Goal: Navigation & Orientation: Find specific page/section

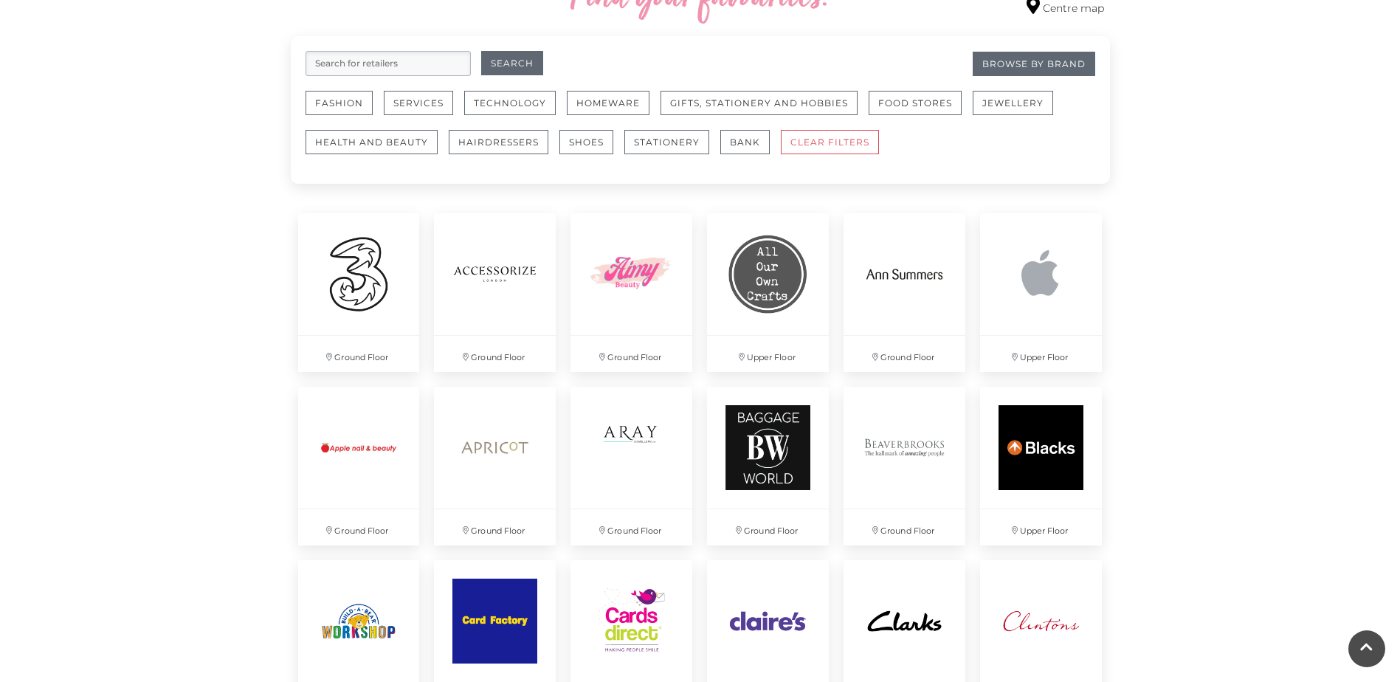
scroll to position [812, 0]
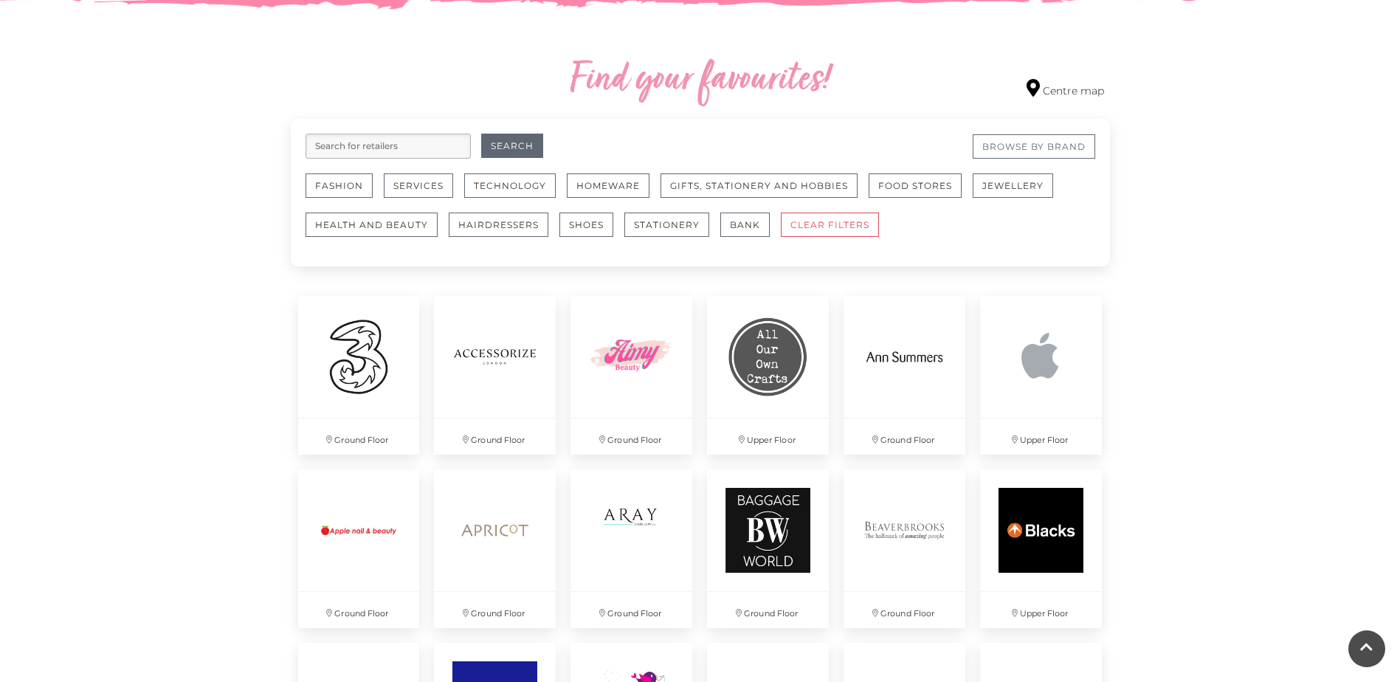
click at [1043, 146] on link "Browse By Brand" at bounding box center [1034, 146] width 123 height 24
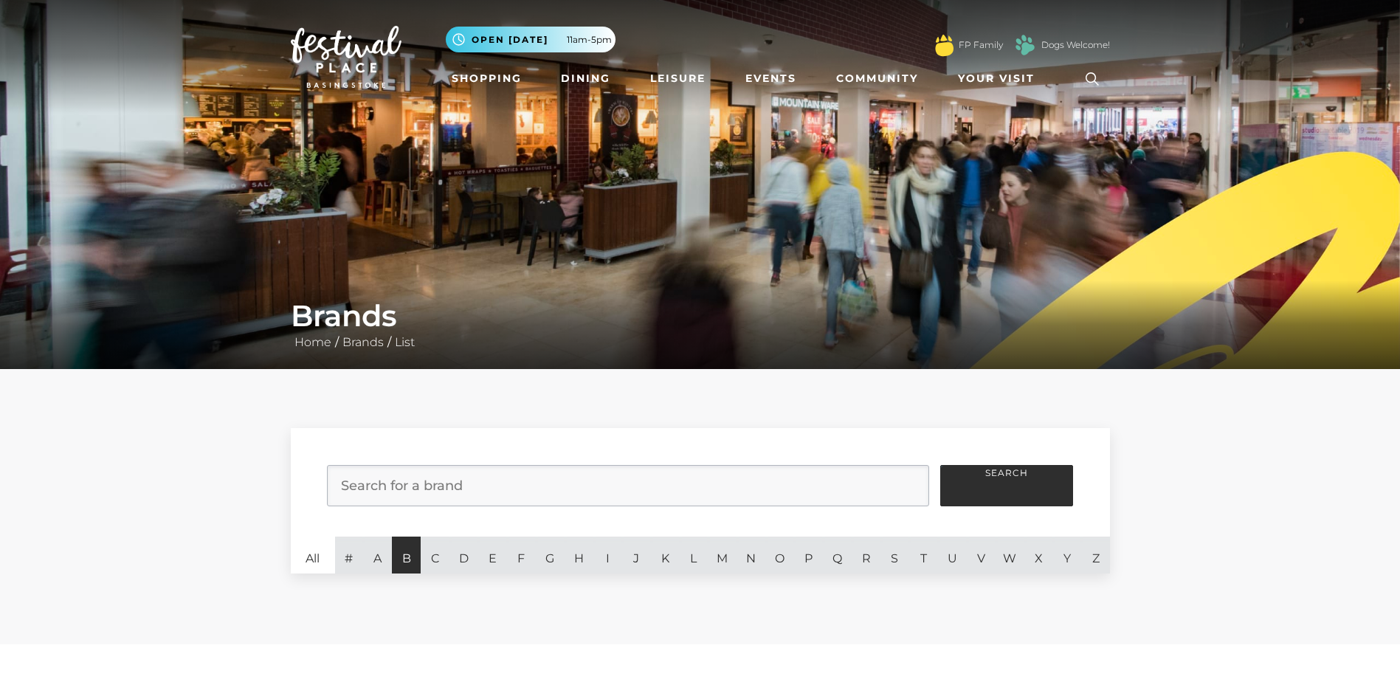
click at [402, 561] on link "B" at bounding box center [406, 555] width 29 height 37
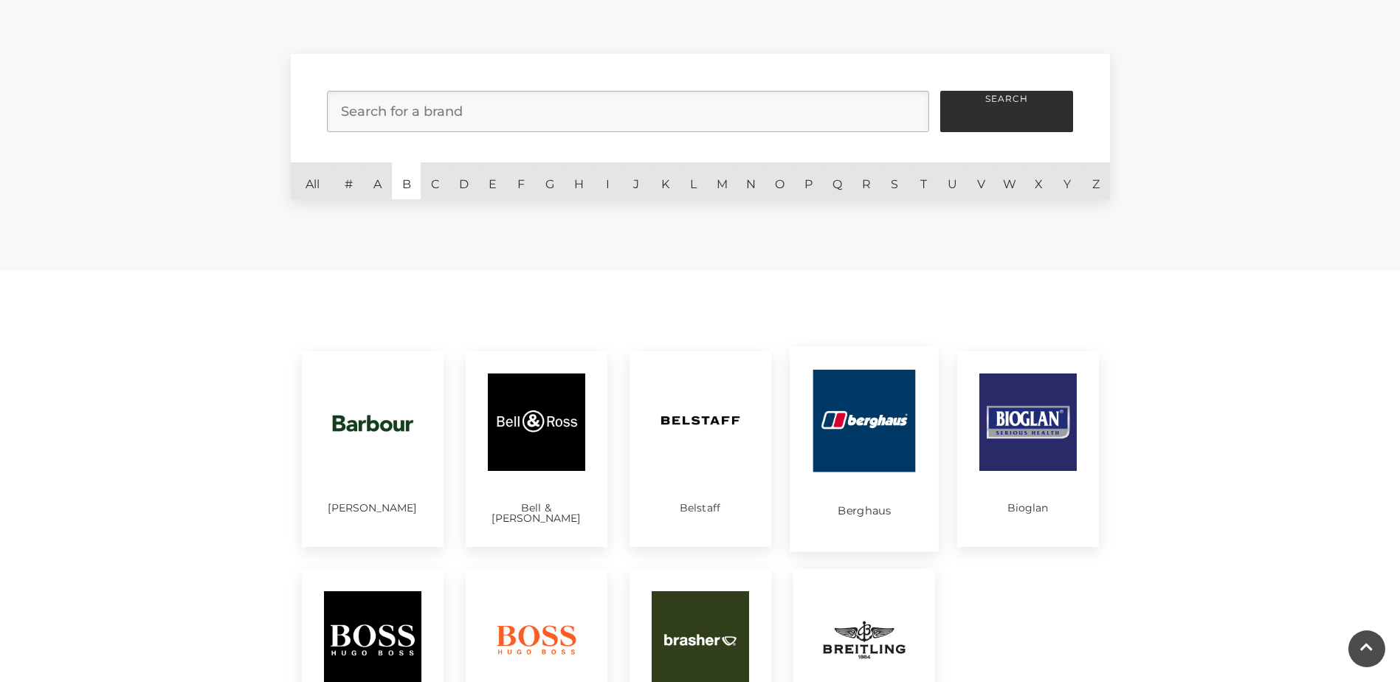
scroll to position [221, 0]
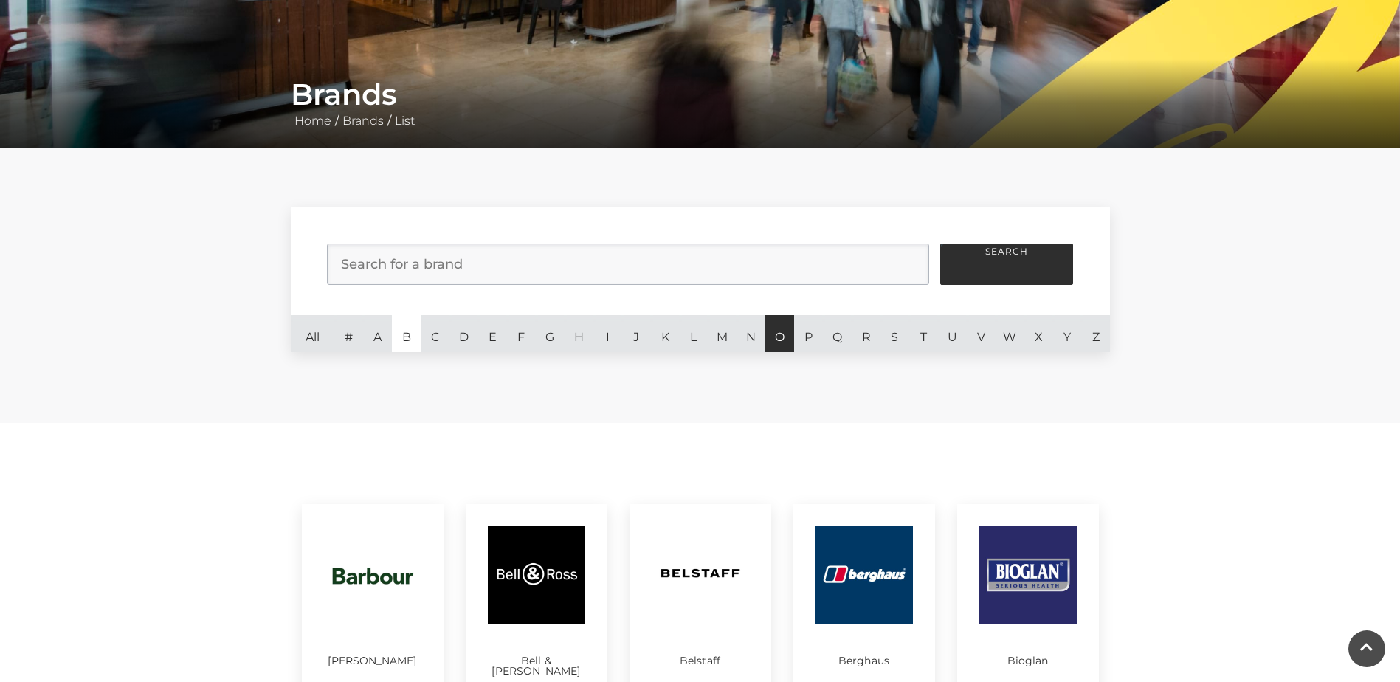
click at [782, 336] on link "O" at bounding box center [780, 333] width 29 height 37
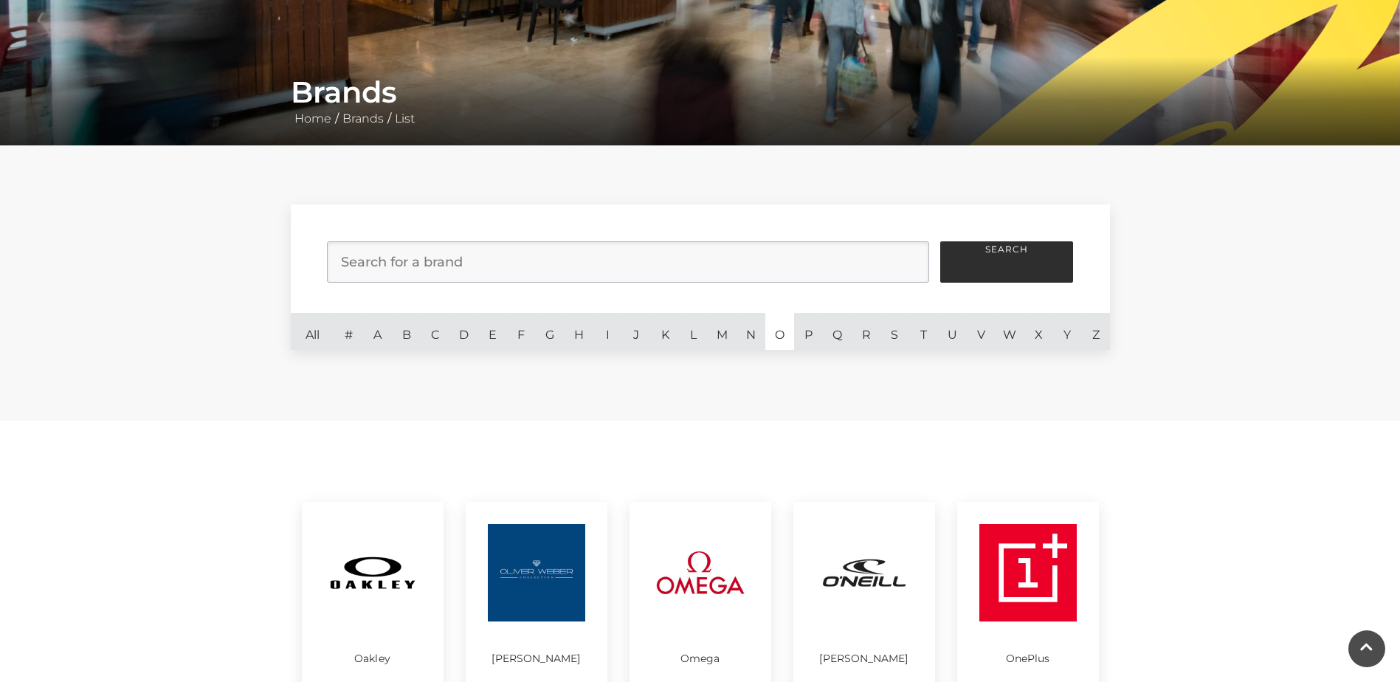
scroll to position [221, 0]
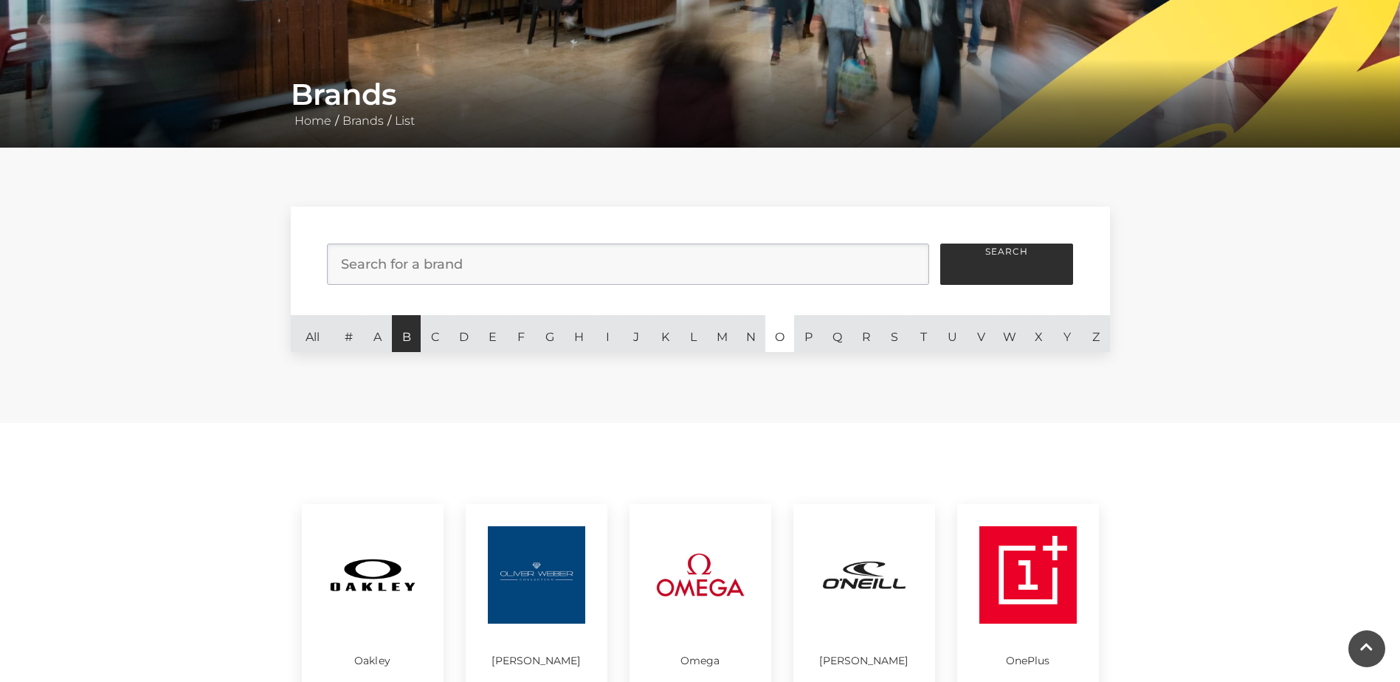
click at [405, 334] on link "B" at bounding box center [406, 333] width 29 height 37
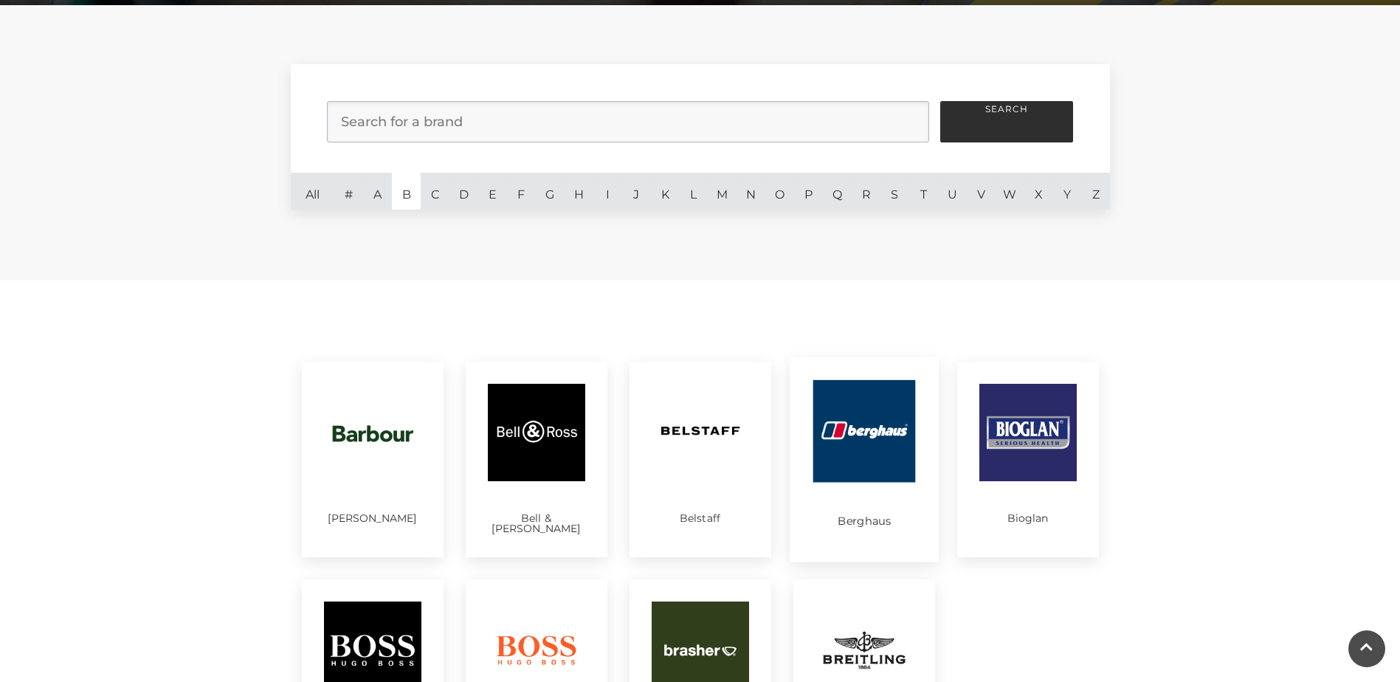
scroll to position [369, 0]
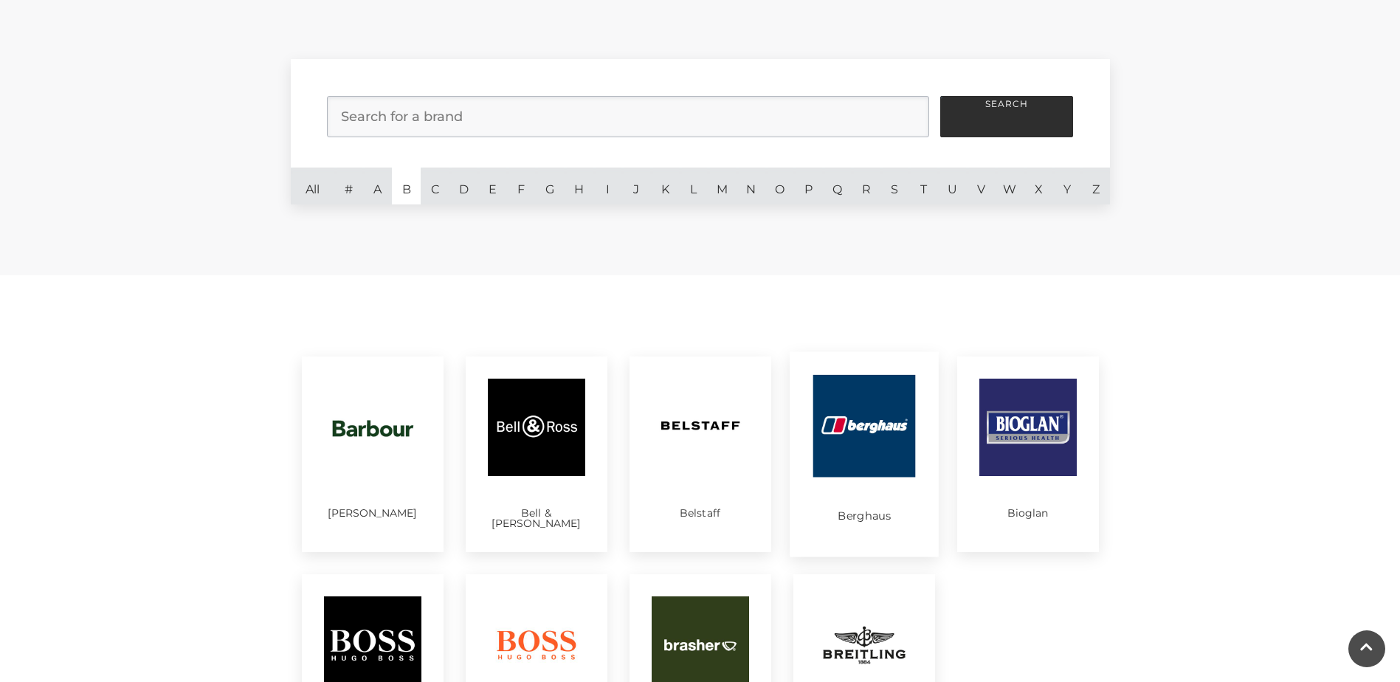
click at [859, 446] on img at bounding box center [864, 426] width 103 height 103
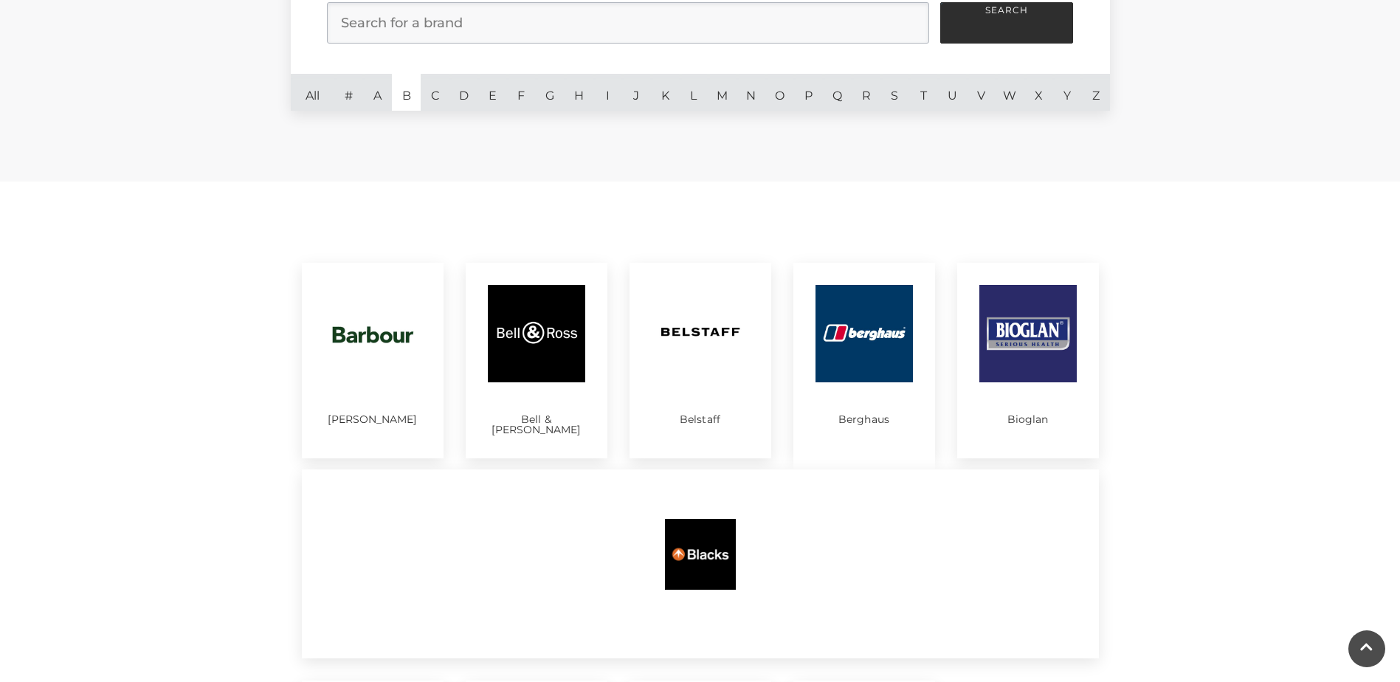
scroll to position [443, 0]
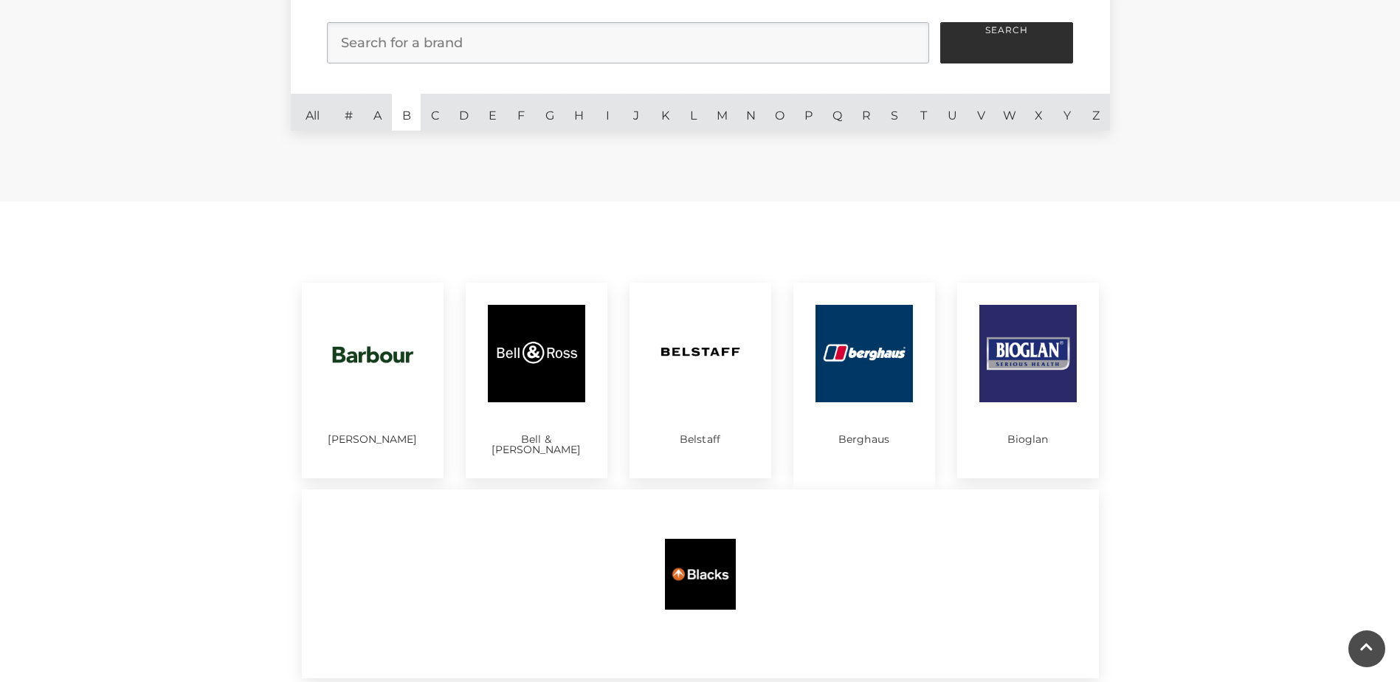
click at [863, 355] on img at bounding box center [864, 353] width 97 height 97
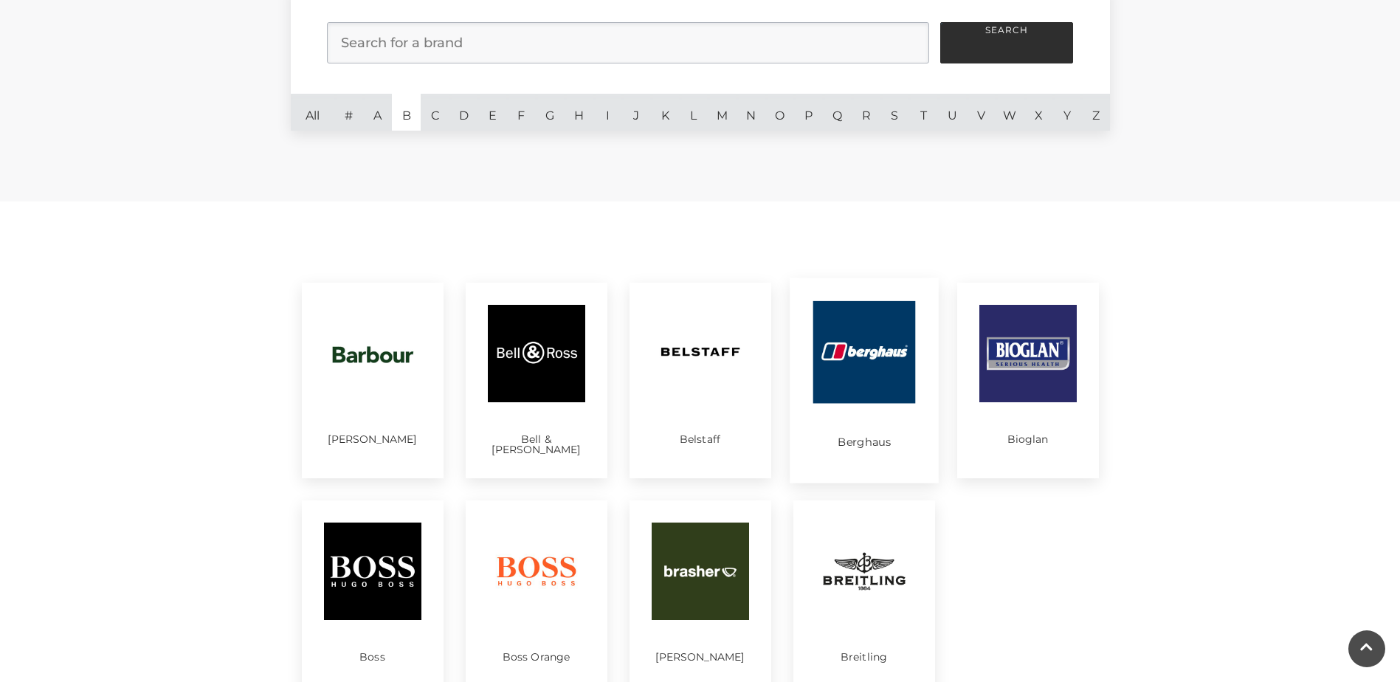
click at [863, 355] on img at bounding box center [864, 352] width 103 height 103
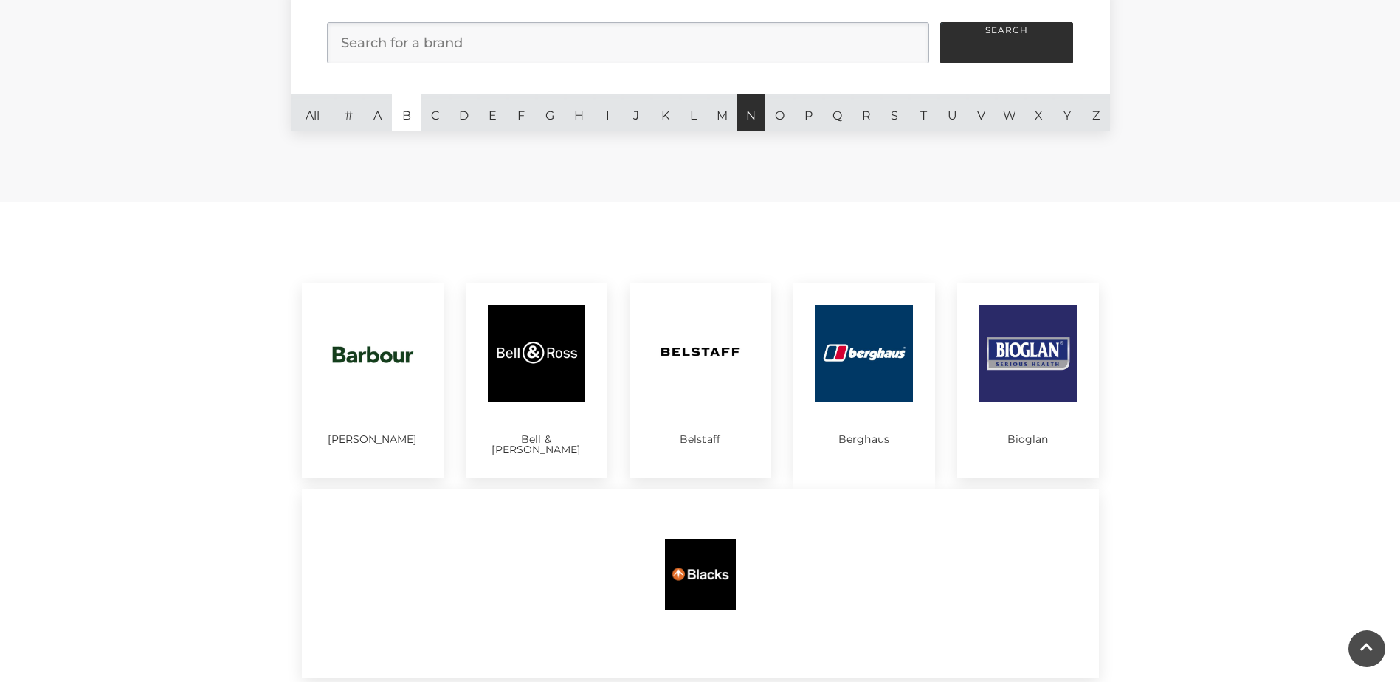
click at [746, 117] on link "N" at bounding box center [751, 112] width 29 height 37
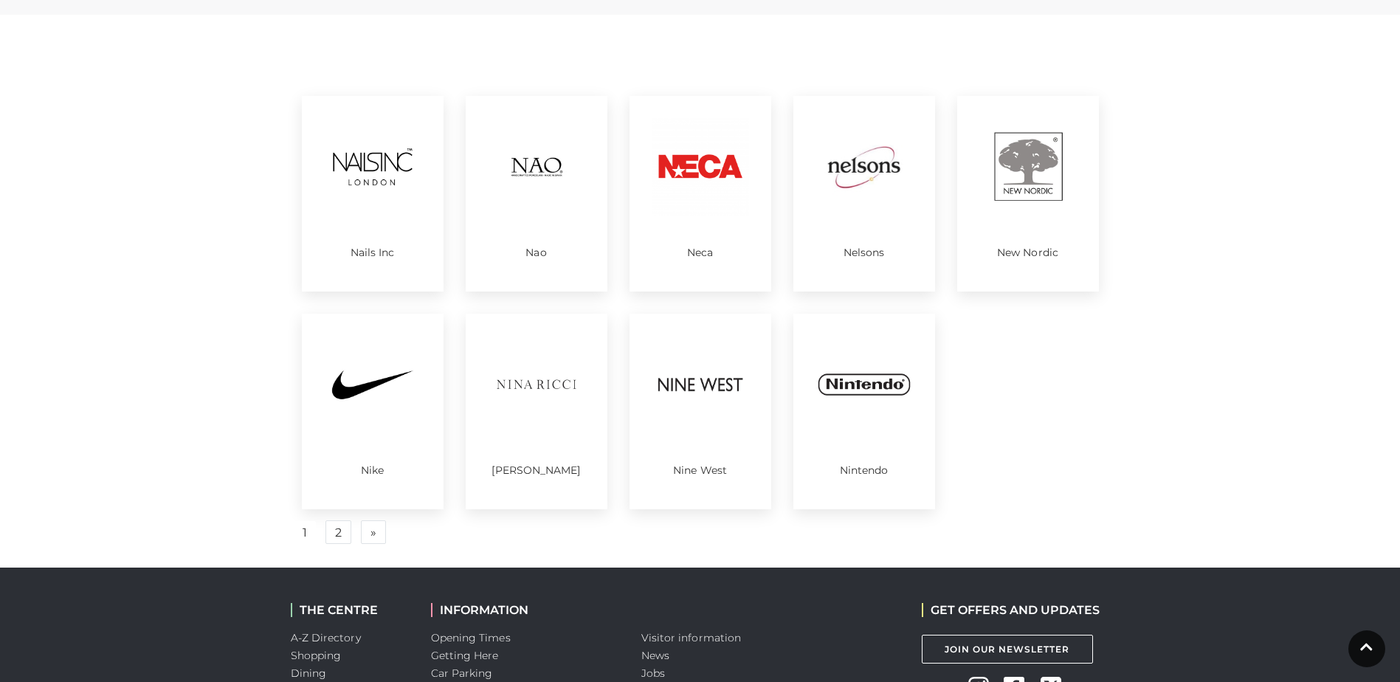
scroll to position [664, 0]
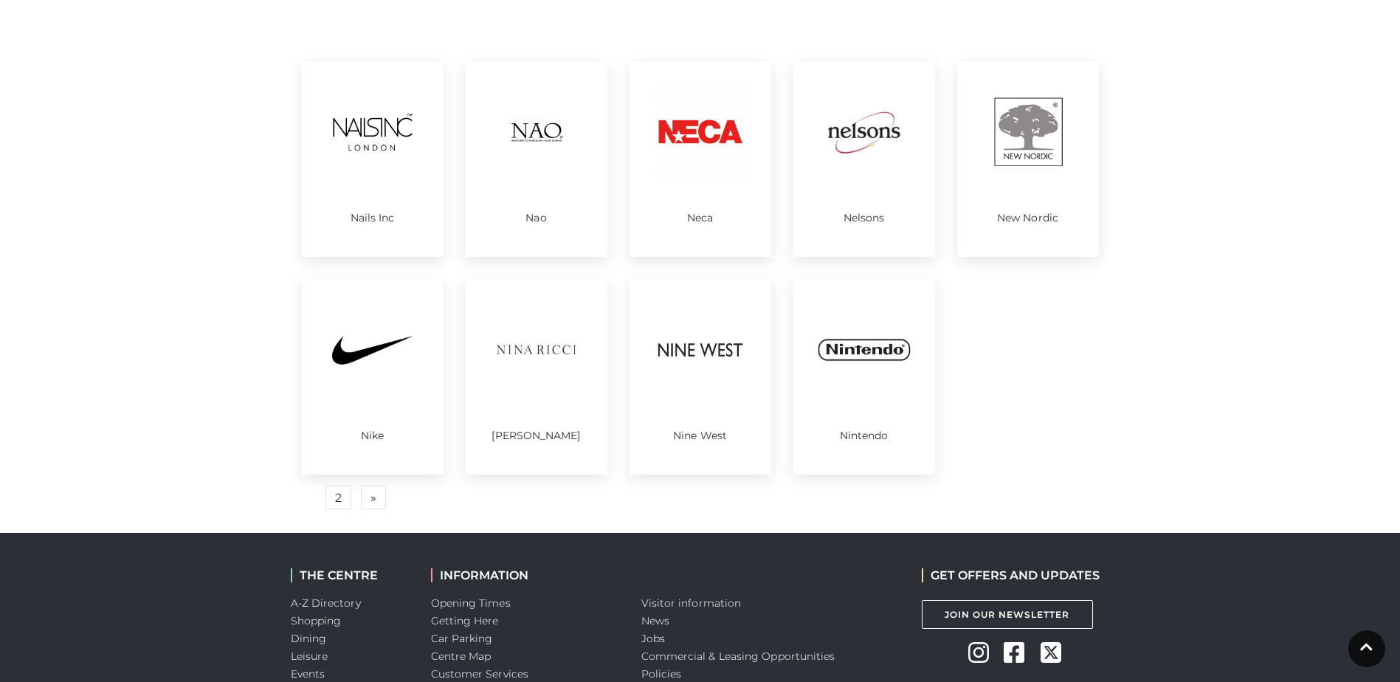
click at [304, 498] on link "1" at bounding box center [305, 498] width 22 height 24
click at [368, 500] on link "» Next" at bounding box center [373, 498] width 25 height 24
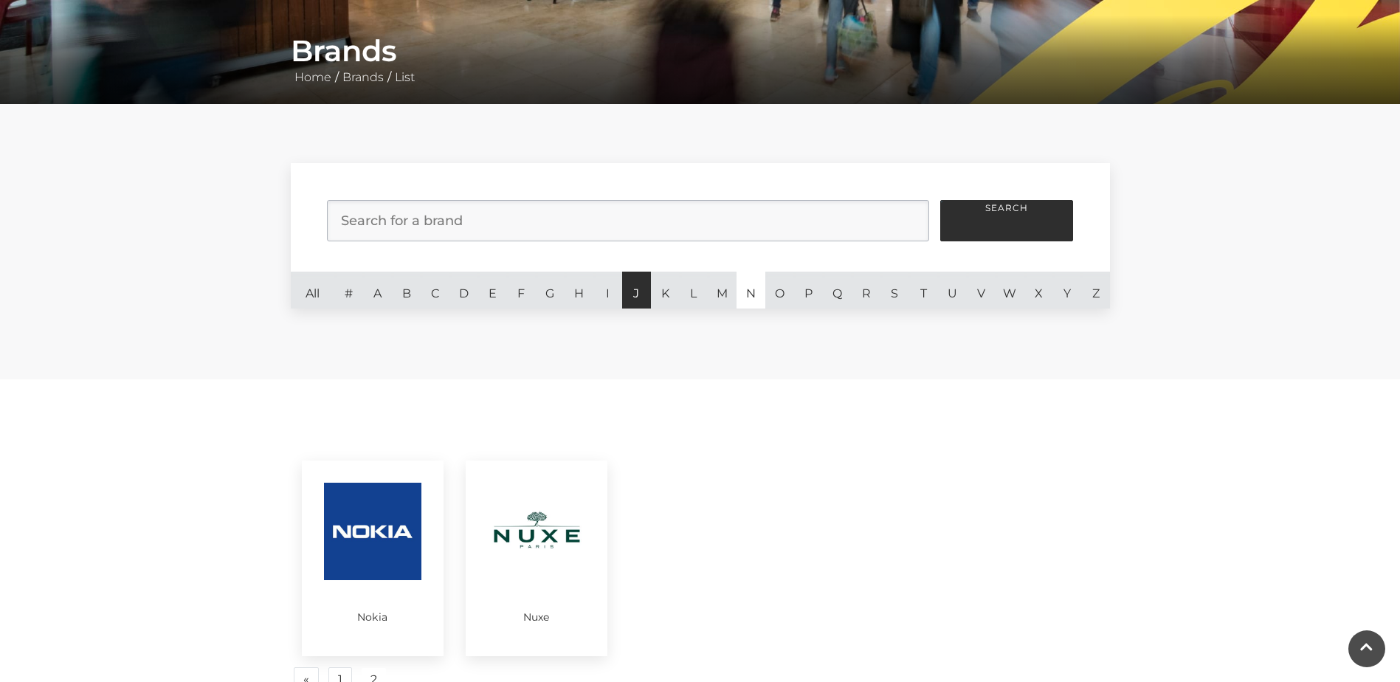
scroll to position [262, 0]
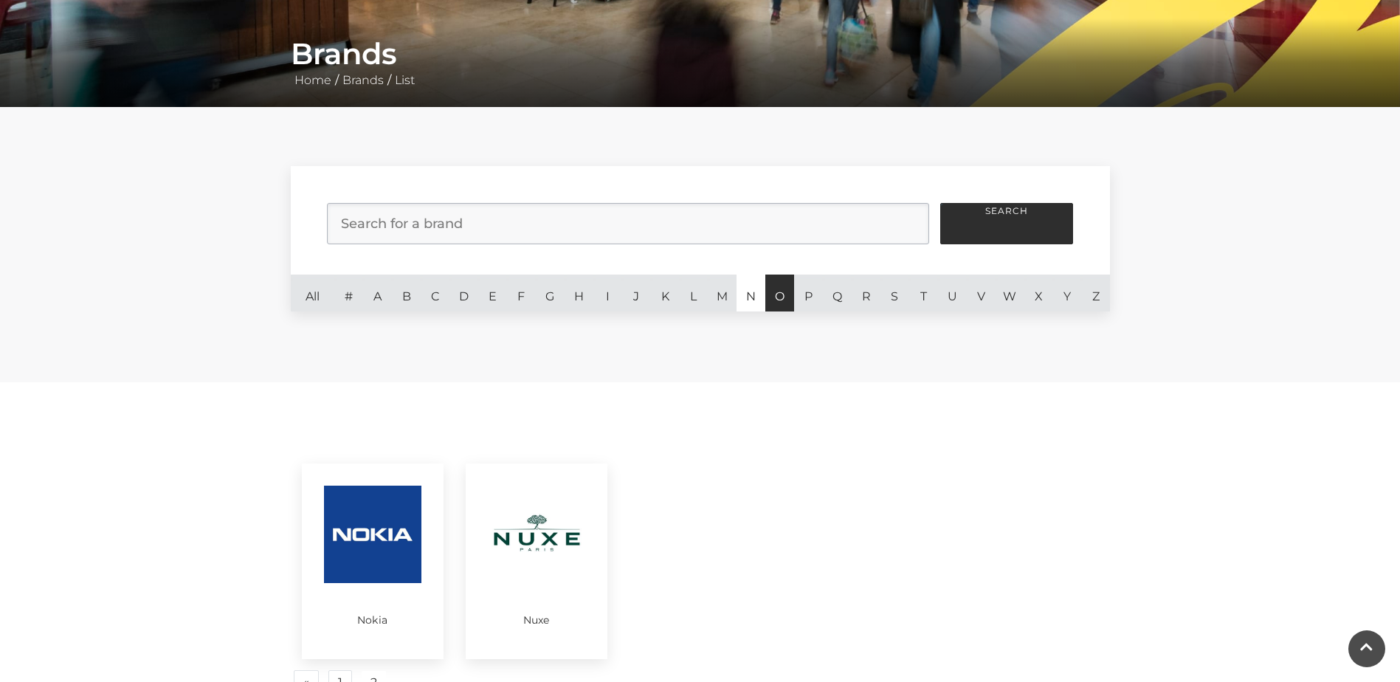
click at [776, 297] on link "O" at bounding box center [780, 293] width 29 height 37
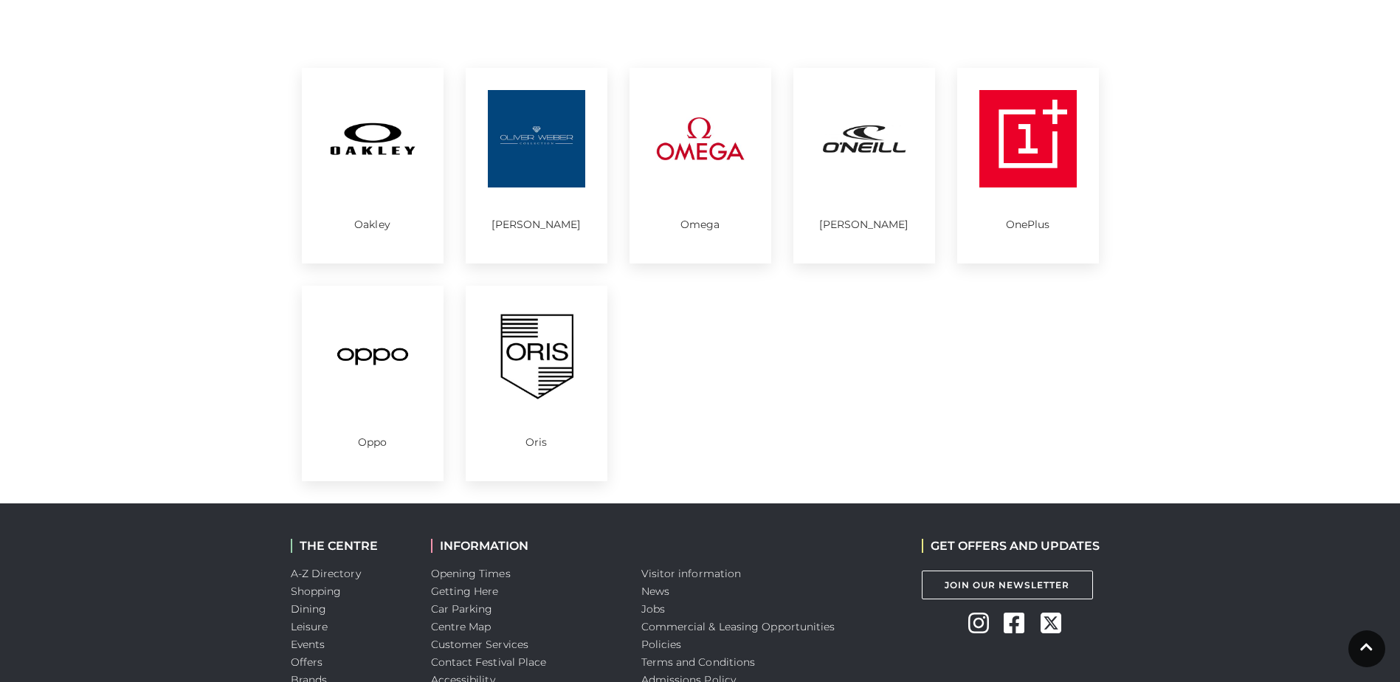
scroll to position [631, 0]
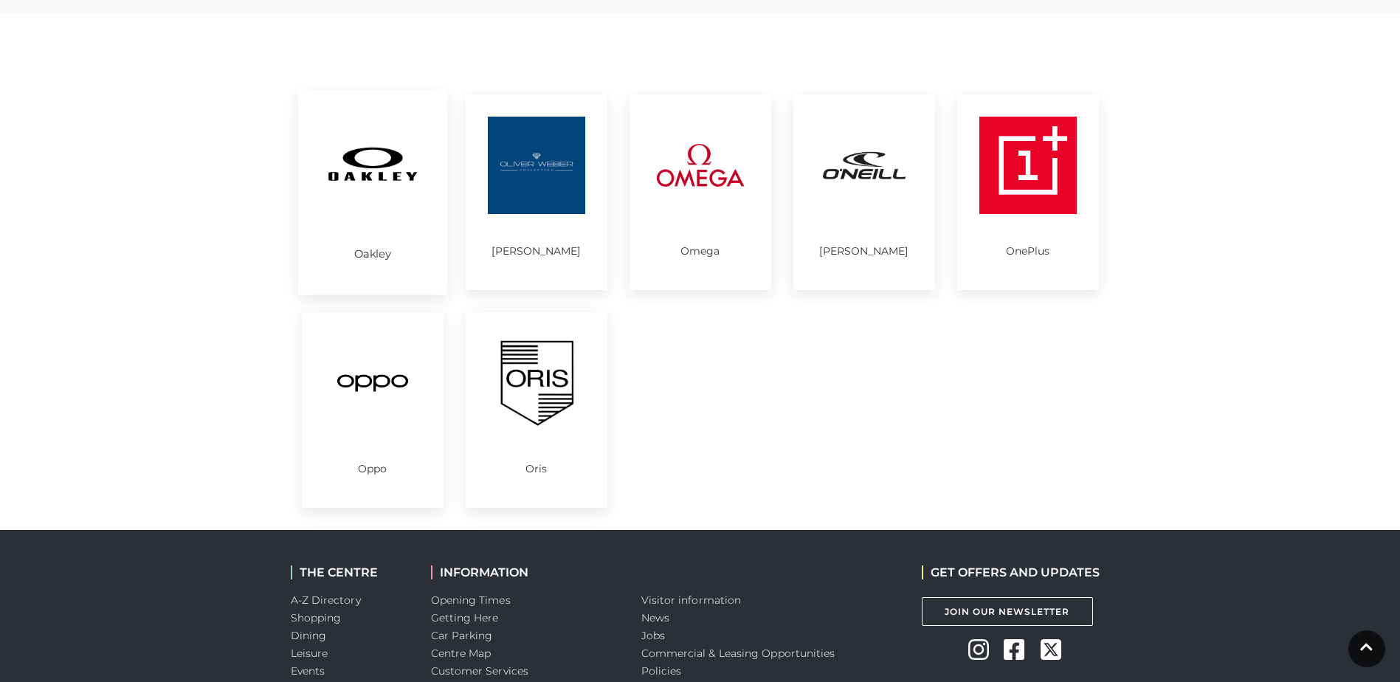
click at [403, 252] on p "Oakley" at bounding box center [372, 254] width 103 height 11
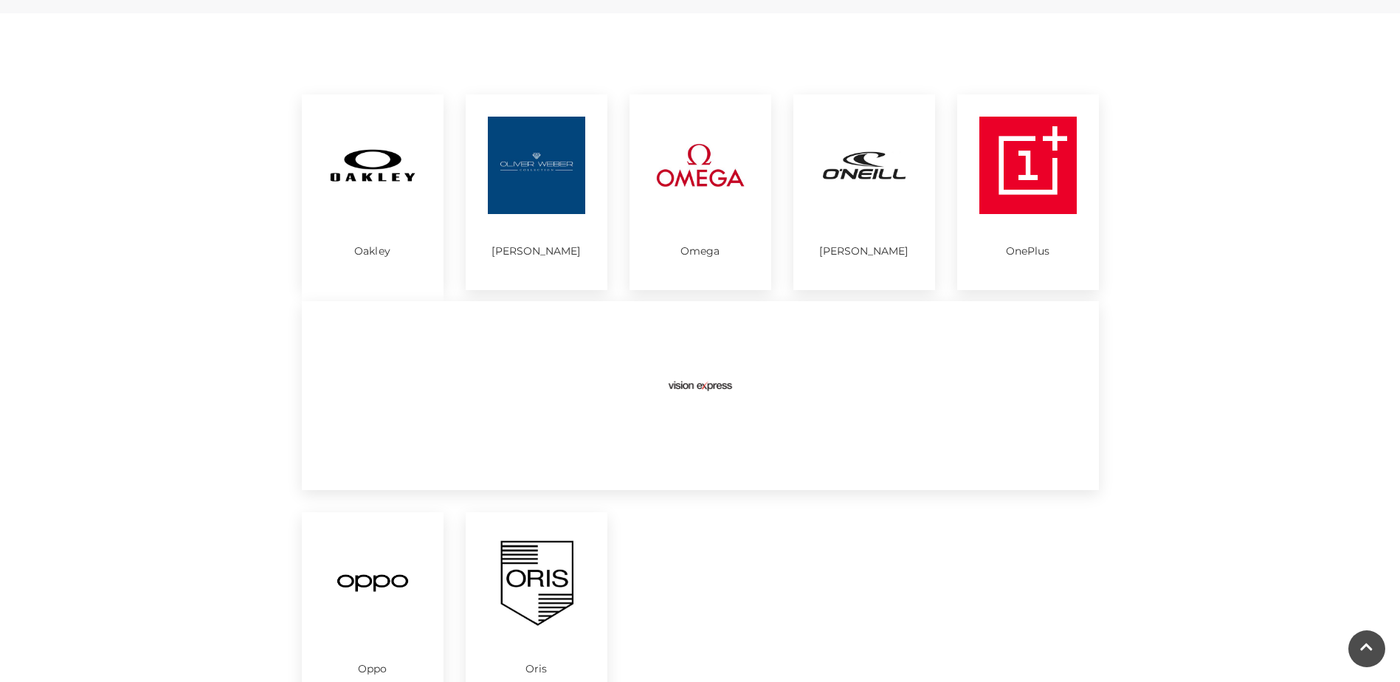
click at [886, 228] on div "O'Neill" at bounding box center [865, 192] width 142 height 196
click at [881, 219] on div "O'Neill" at bounding box center [865, 192] width 142 height 196
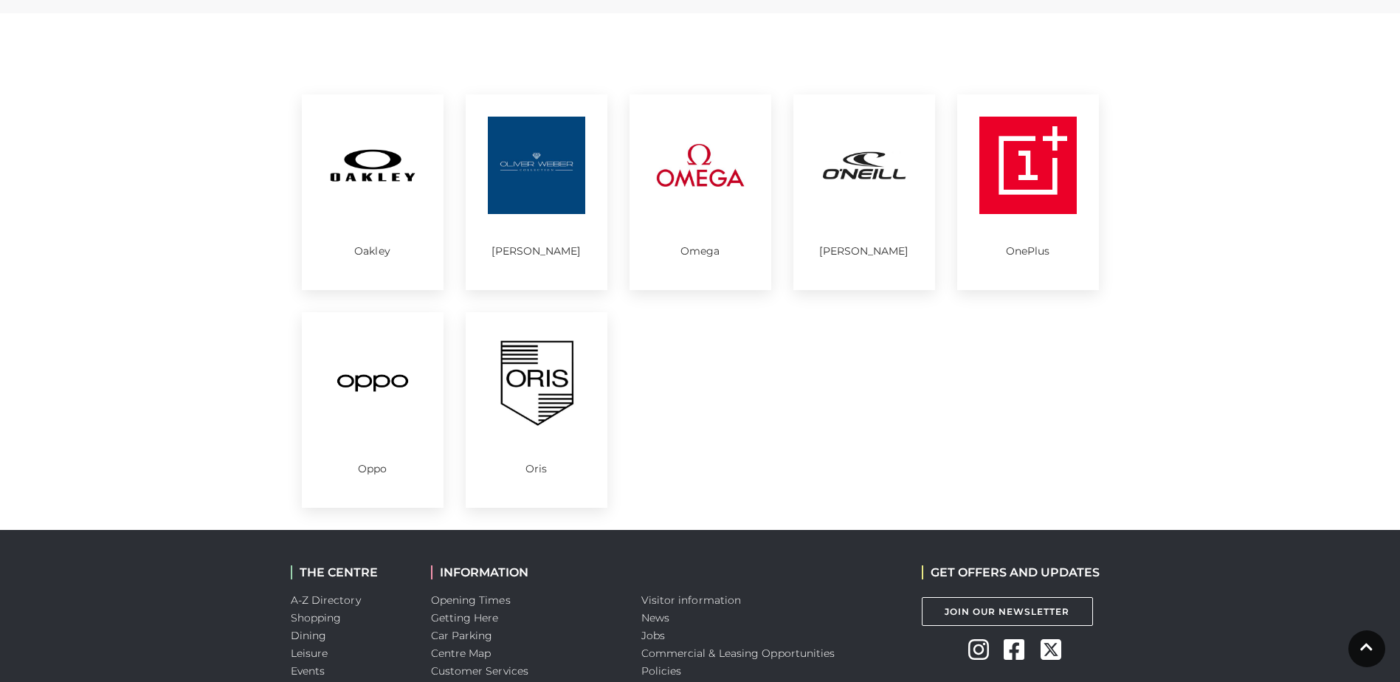
click at [878, 219] on div "O'Neill" at bounding box center [865, 192] width 142 height 196
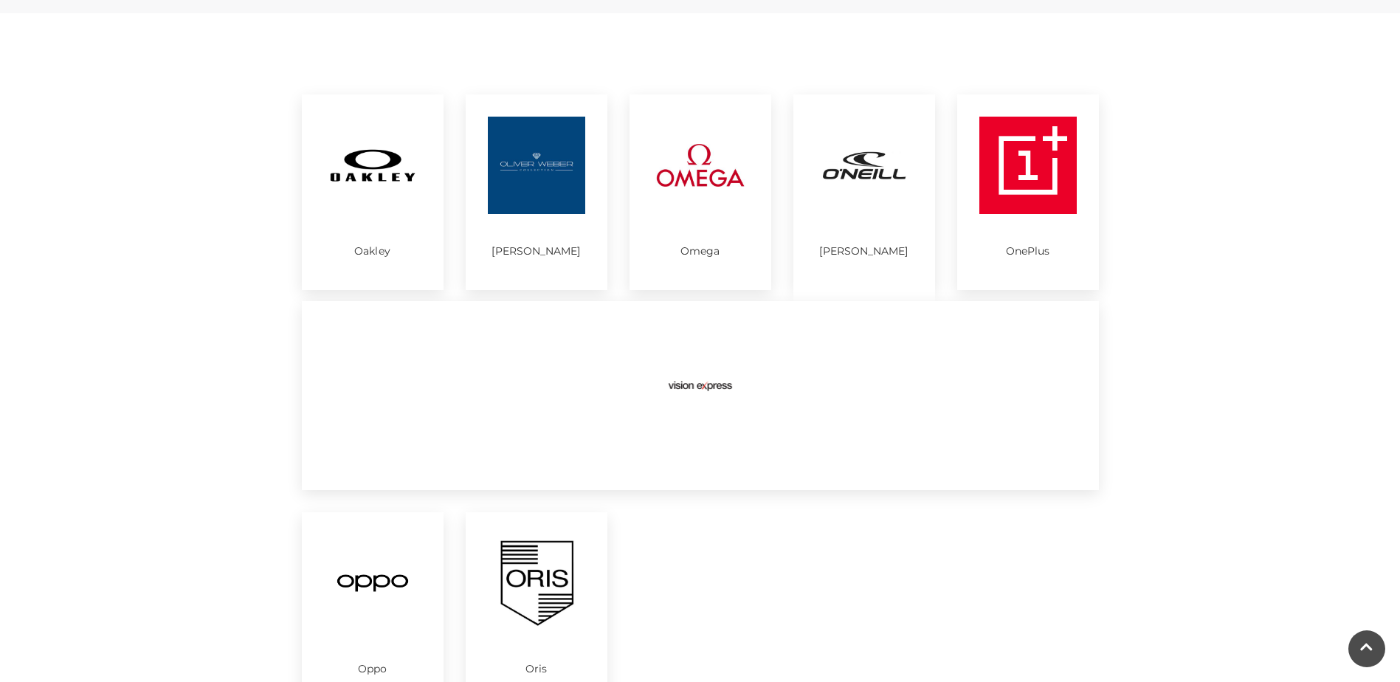
click at [878, 214] on div "O'Neill" at bounding box center [865, 192] width 142 height 196
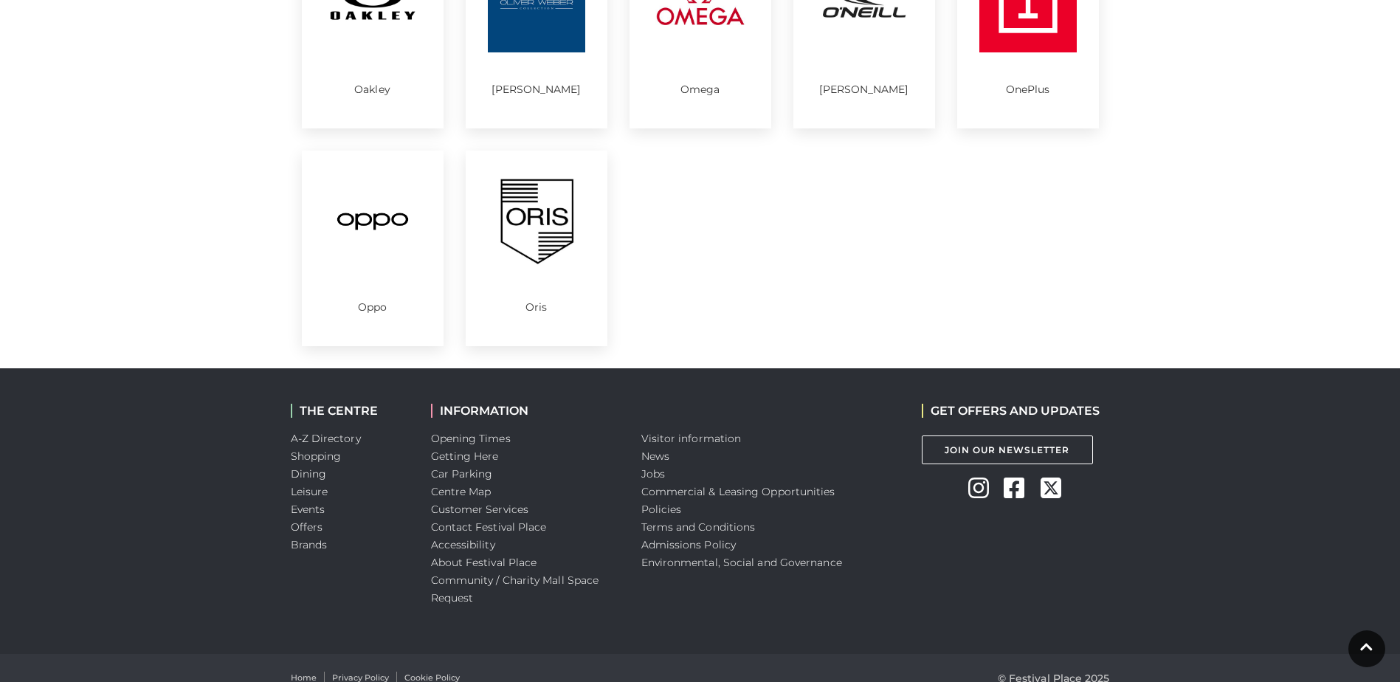
scroll to position [813, 0]
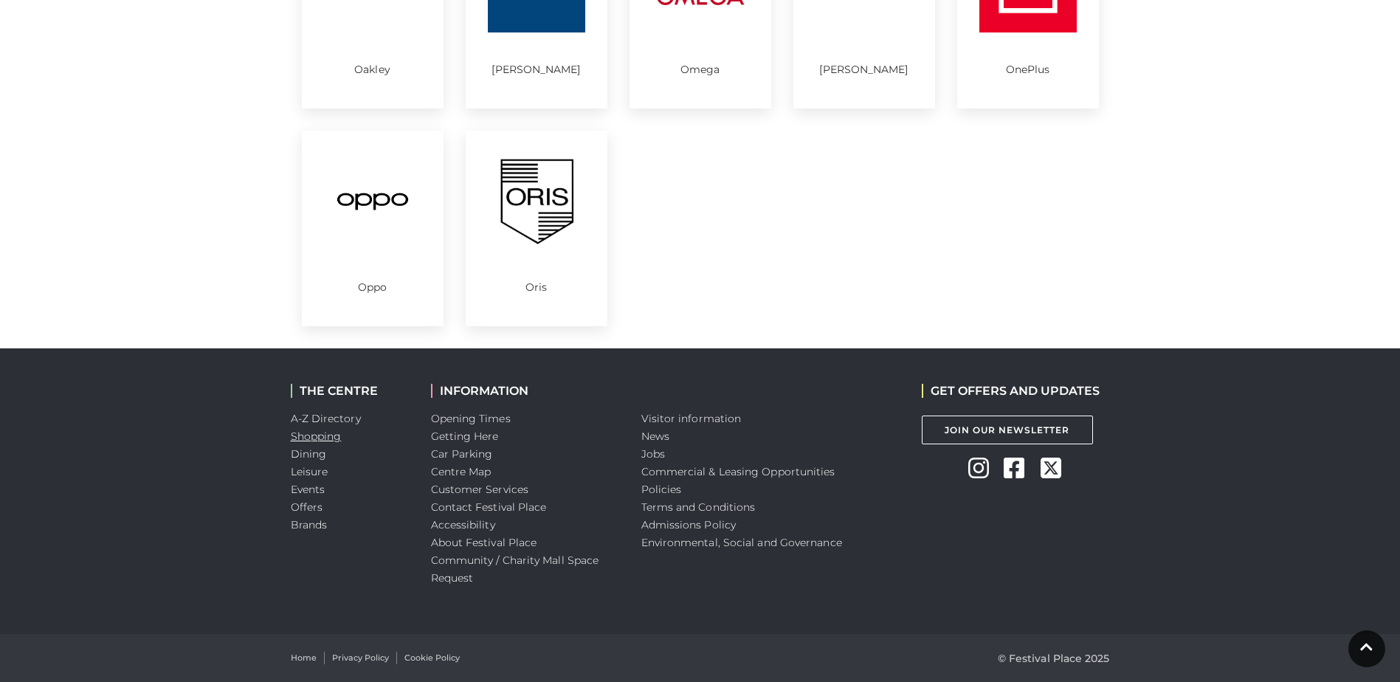
click at [326, 436] on link "Shopping" at bounding box center [316, 436] width 51 height 13
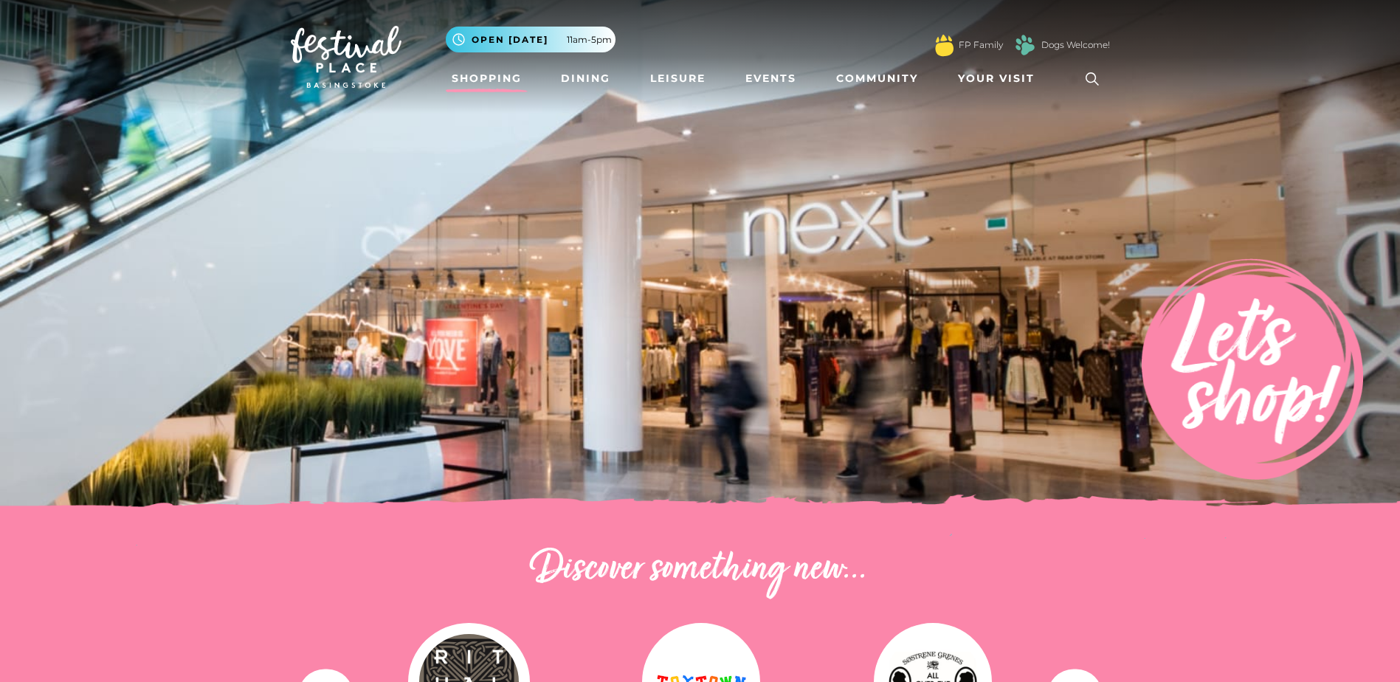
click at [480, 81] on link "Shopping" at bounding box center [487, 78] width 82 height 27
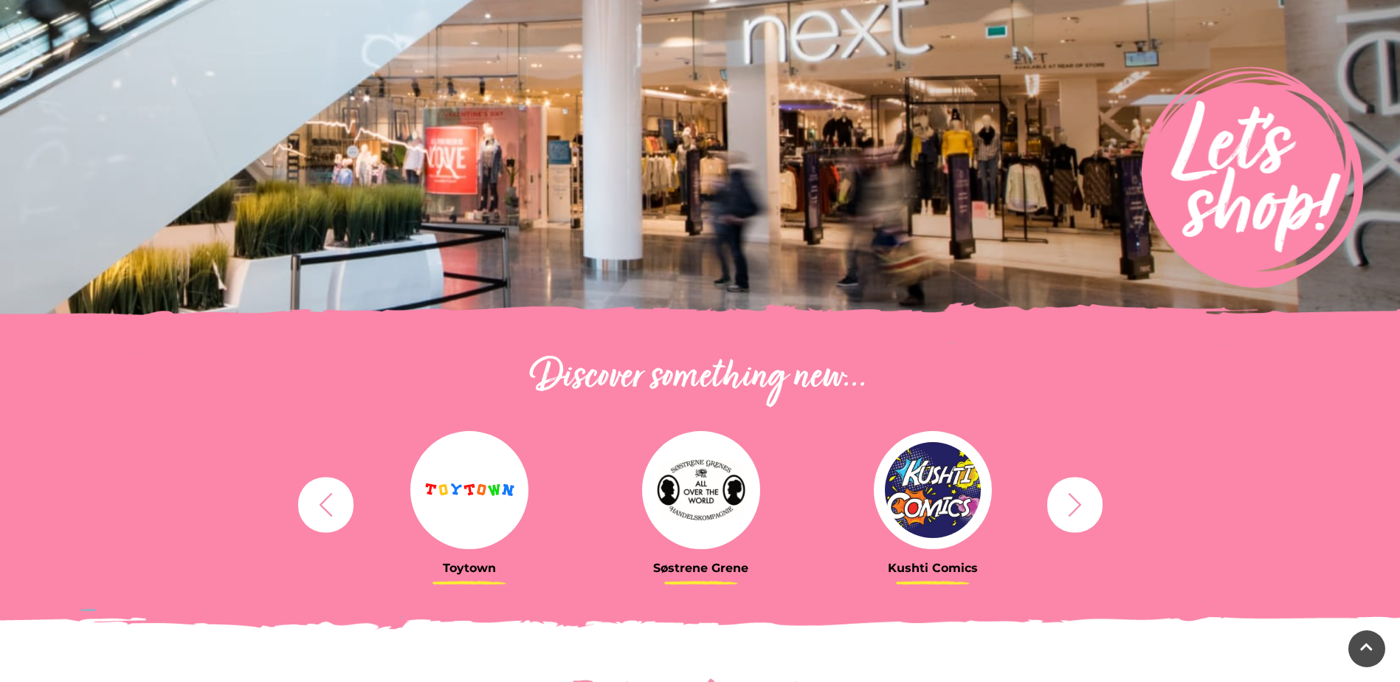
scroll to position [369, 0]
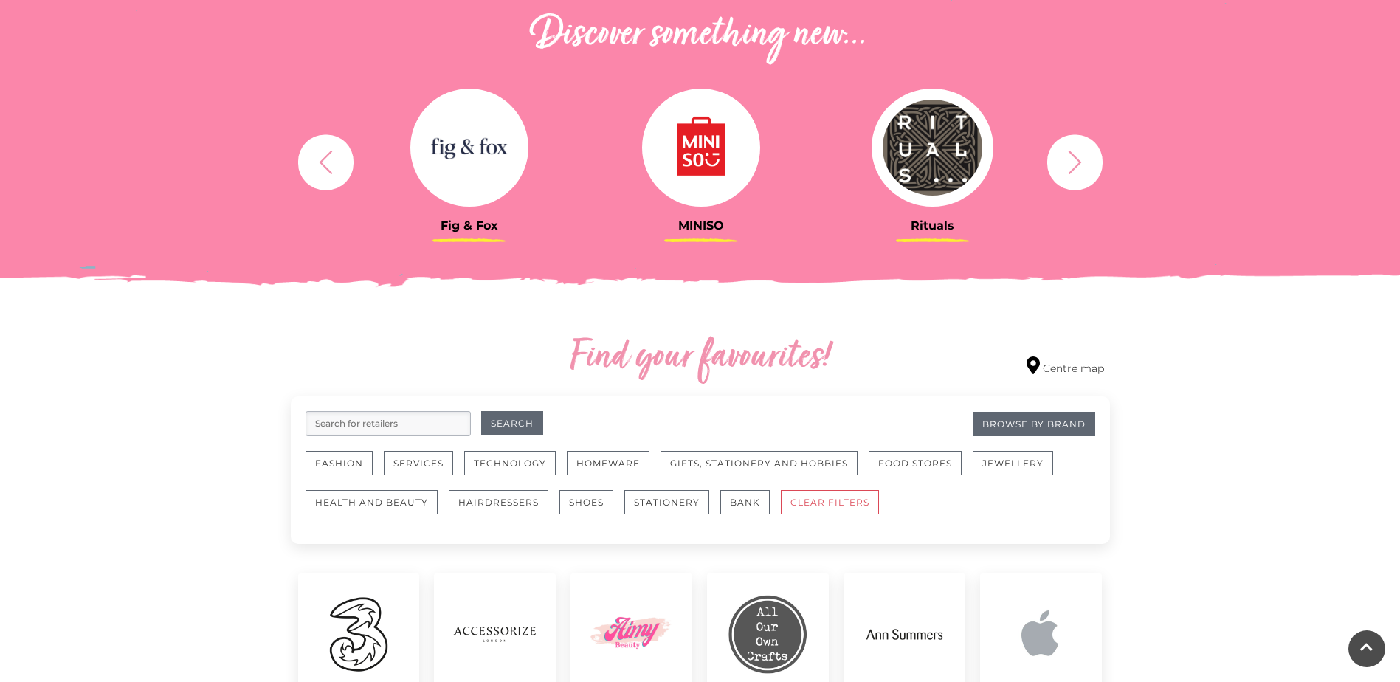
scroll to position [738, 0]
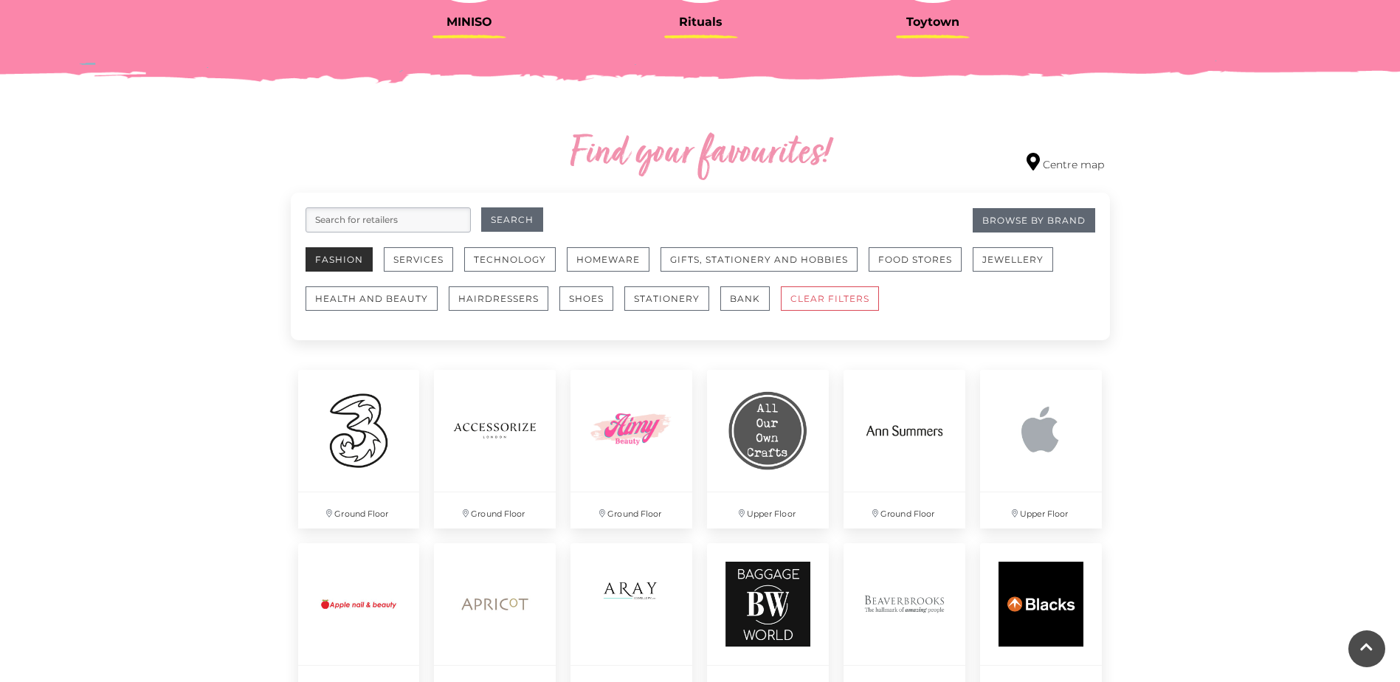
click at [336, 258] on button "Fashion" at bounding box center [339, 259] width 67 height 24
